Goal: Task Accomplishment & Management: Manage account settings

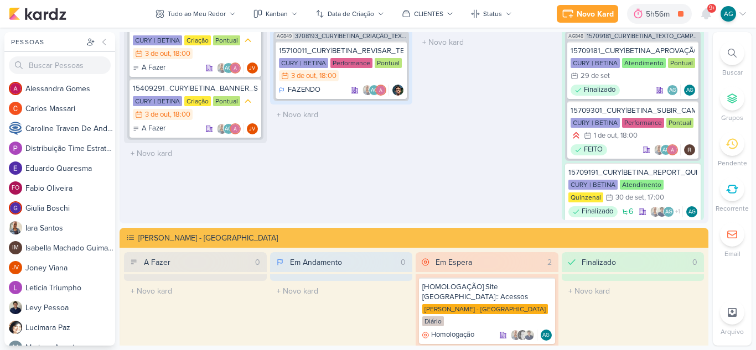
scroll to position [1865, 0]
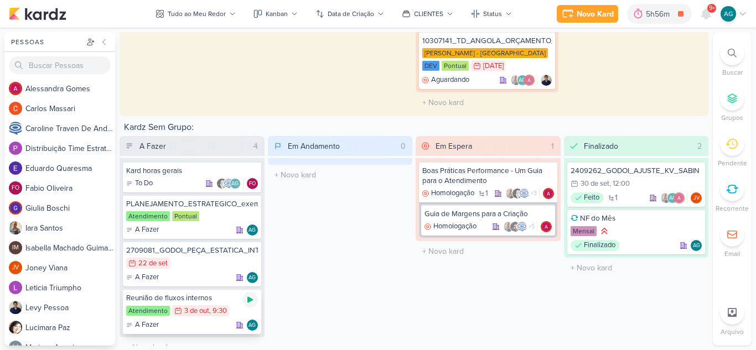
click at [247, 297] on icon at bounding box center [250, 300] width 6 height 6
click at [211, 293] on div "Reunião de fluxos internos" at bounding box center [192, 298] width 132 height 10
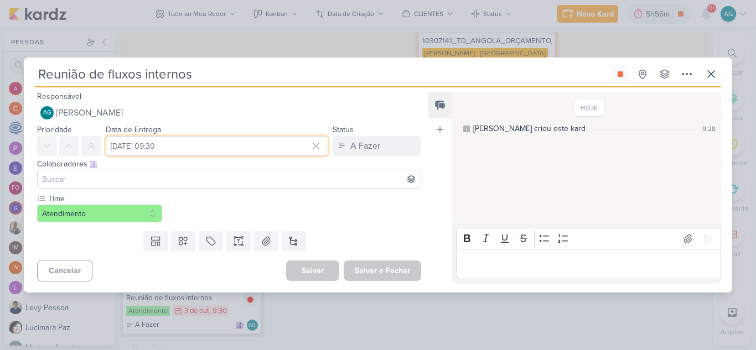
click at [221, 152] on input "[DATE] 09:30" at bounding box center [217, 146] width 223 height 20
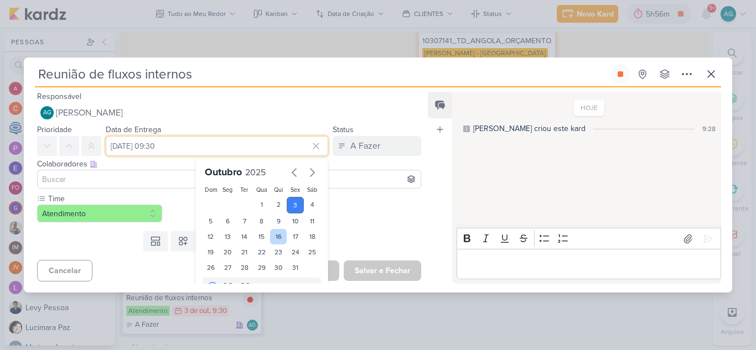
scroll to position [19, 0]
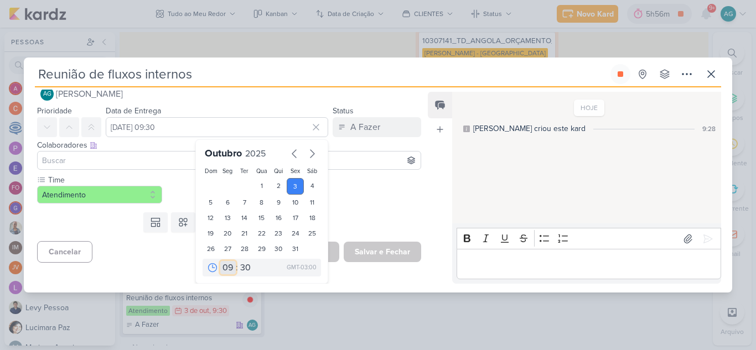
click at [226, 266] on select "00 01 02 03 04 05 06 07 08 09 10 11 12 13 14 15 16 17 18 19 20 21 22 23" at bounding box center [228, 267] width 16 height 13
select select "16"
click at [220, 261] on select "00 01 02 03 04 05 06 07 08 09 10 11 12 13 14 15 16 17 18 19 20 21 22 23" at bounding box center [228, 267] width 16 height 13
type input "[DATE] 16:30"
click at [244, 268] on select "00 05 10 15 20 25 30 35 40 45 50 55 59" at bounding box center [246, 267] width 16 height 13
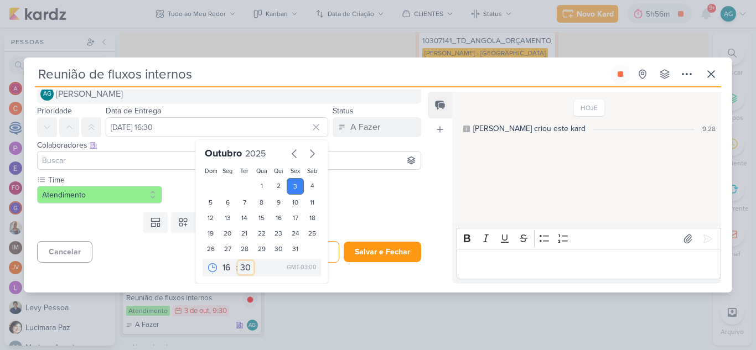
select select "0"
click at [238, 261] on select "00 05 10 15 20 25 30 35 40 45 50 55 59" at bounding box center [246, 267] width 16 height 13
type input "[DATE] 16:00"
click at [364, 203] on div "Time Atendimento" at bounding box center [229, 188] width 384 height 29
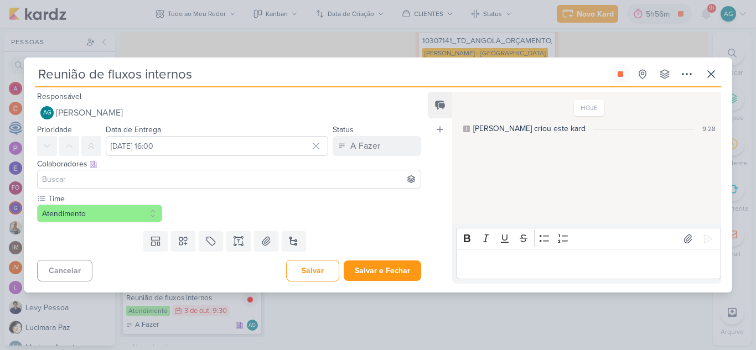
scroll to position [0, 0]
click at [512, 269] on p "Editor editing area: main" at bounding box center [588, 264] width 253 height 13
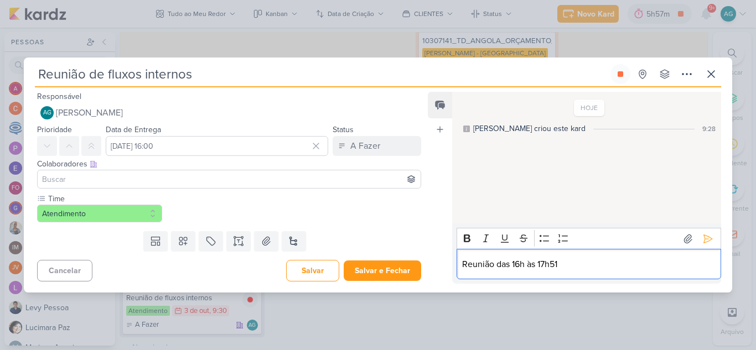
click at [624, 270] on p "Reunião das 16h às 17h51" at bounding box center [588, 264] width 253 height 13
click at [704, 236] on icon at bounding box center [708, 239] width 8 height 8
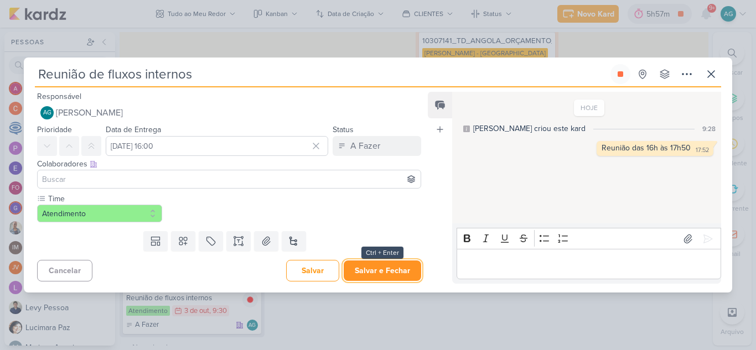
click at [403, 275] on button "Salvar e Fechar" at bounding box center [383, 271] width 78 height 20
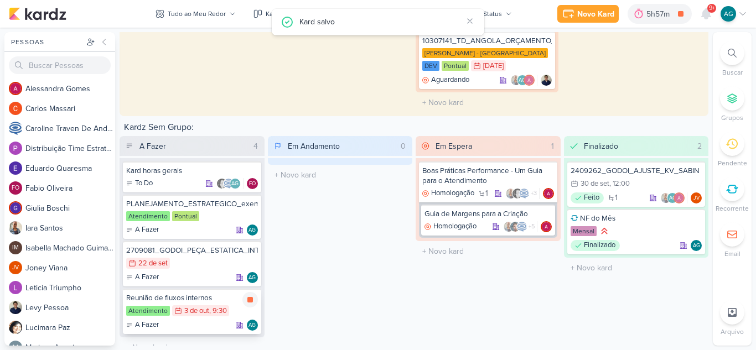
click at [185, 293] on div "Reunião de fluxos internos" at bounding box center [192, 298] width 132 height 10
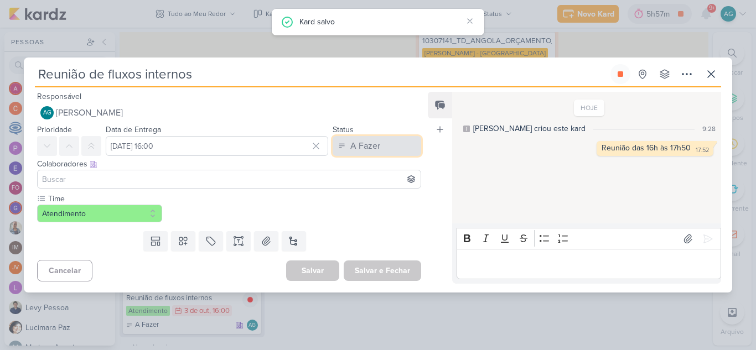
click at [380, 148] on button "A Fazer" at bounding box center [377, 146] width 89 height 20
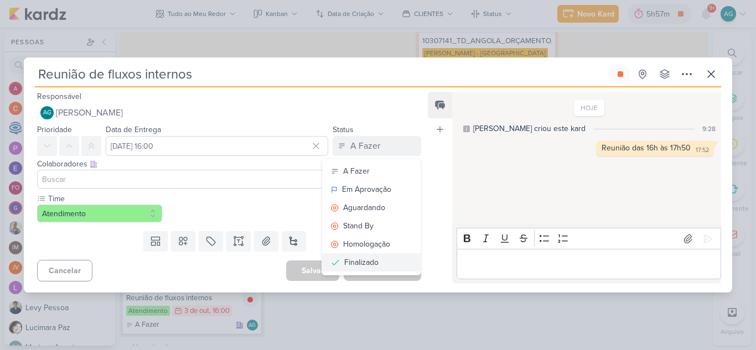
click at [375, 262] on button "Finalizado" at bounding box center [371, 263] width 99 height 18
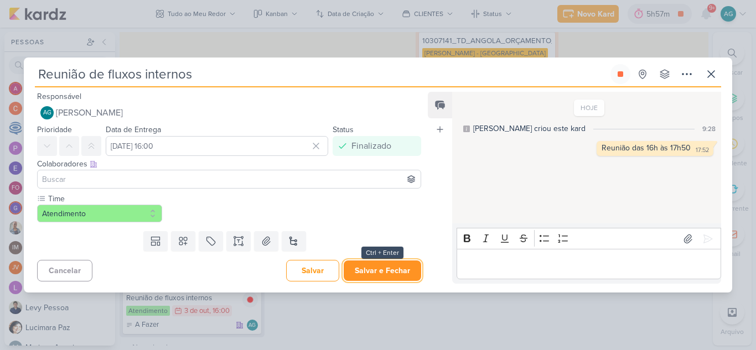
click at [402, 275] on button "Salvar e Fechar" at bounding box center [383, 271] width 78 height 20
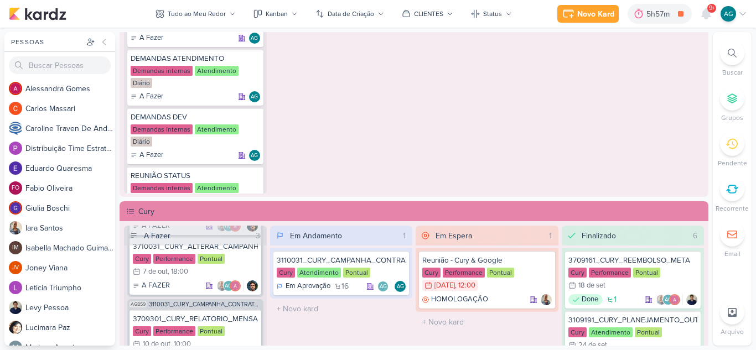
scroll to position [726, 0]
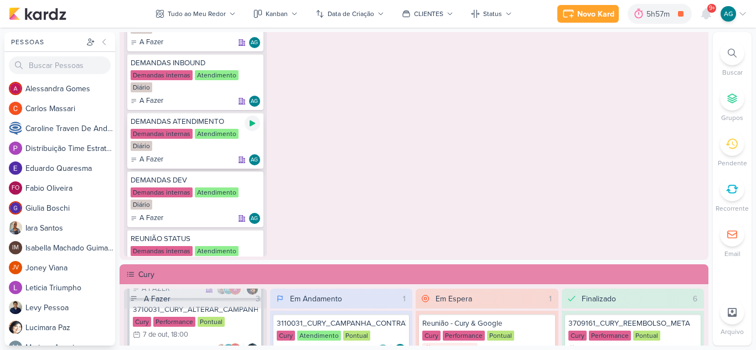
click at [250, 125] on icon at bounding box center [253, 124] width 6 height 6
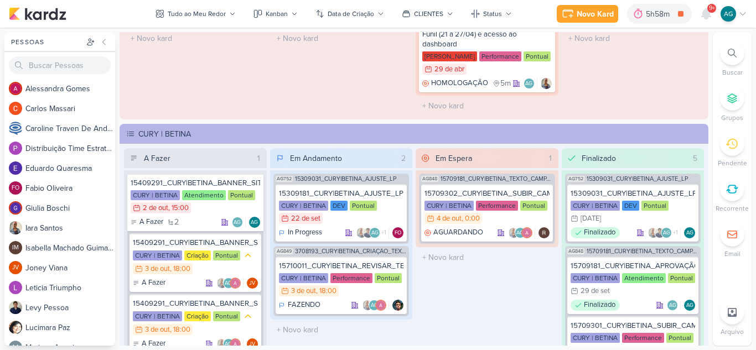
scroll to position [1556, 0]
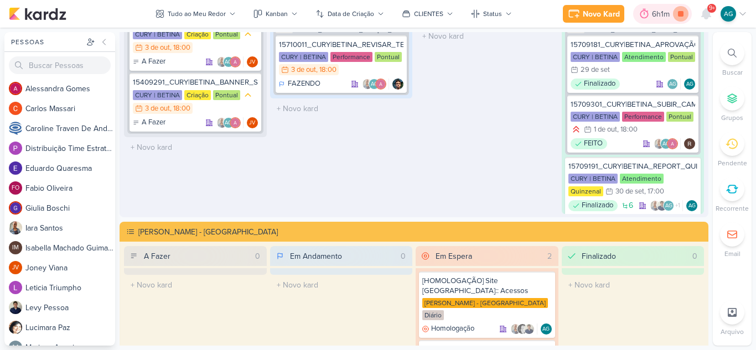
click at [685, 18] on icon at bounding box center [681, 14] width 16 height 16
